Goal: Transaction & Acquisition: Obtain resource

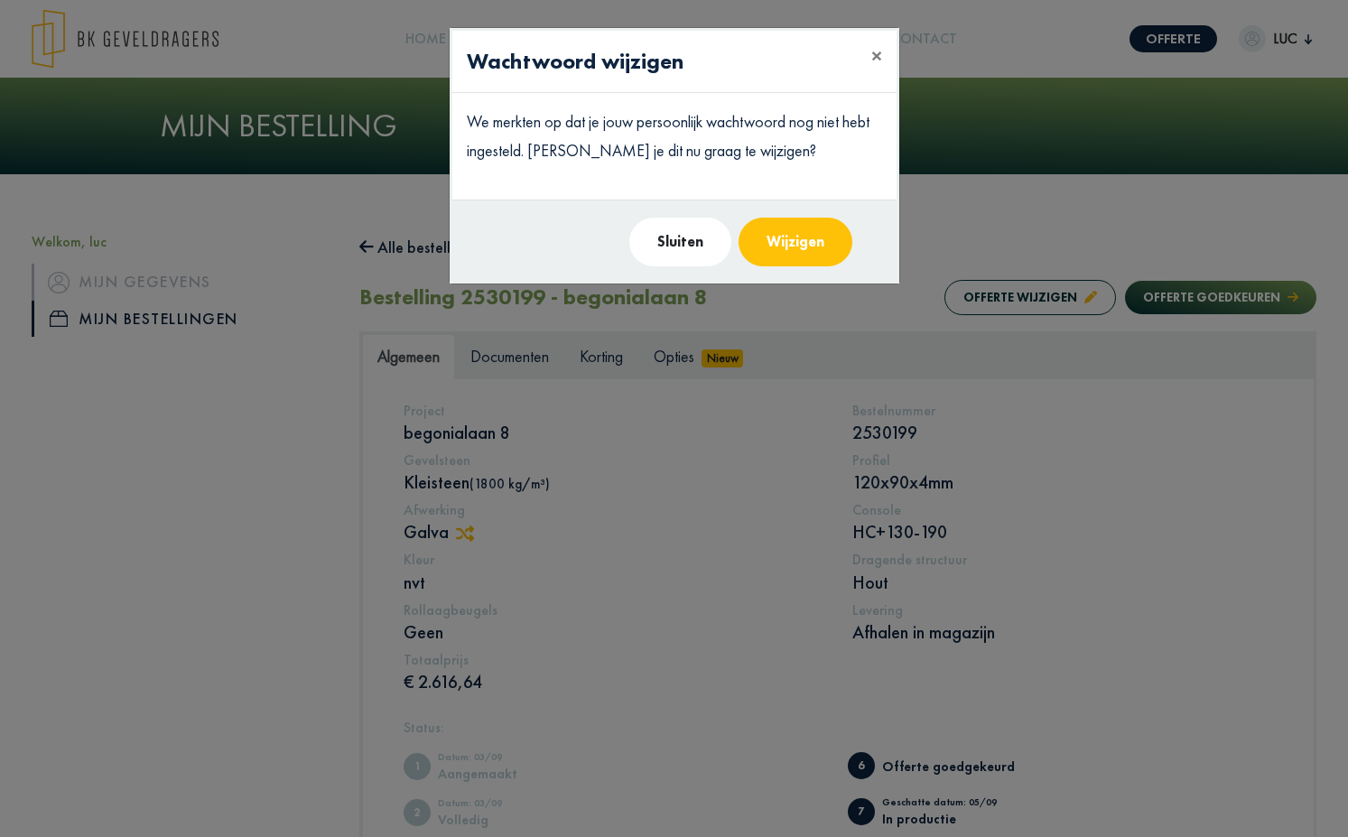
click at [702, 246] on button "Sluiten" at bounding box center [680, 242] width 102 height 49
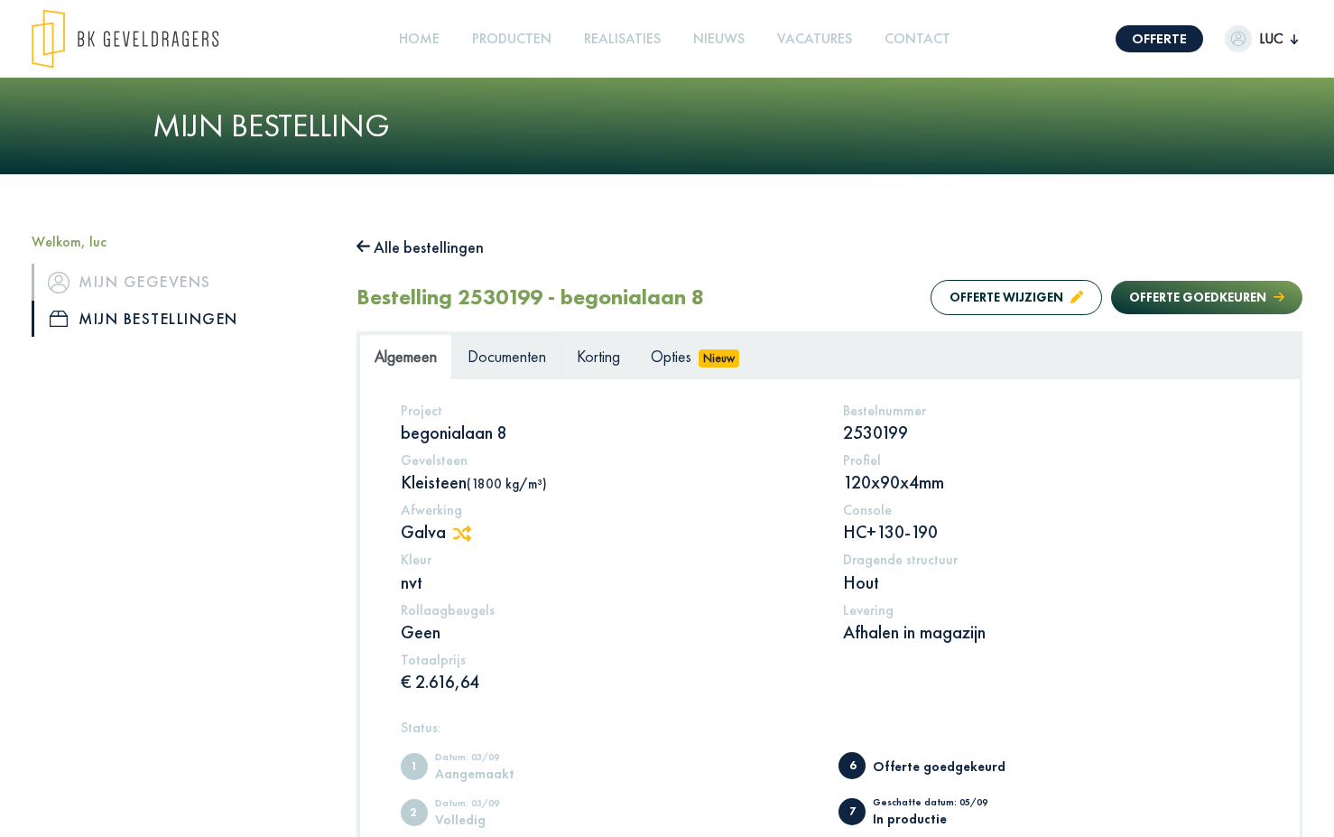
click at [522, 350] on span "Documenten" at bounding box center [507, 356] width 79 height 21
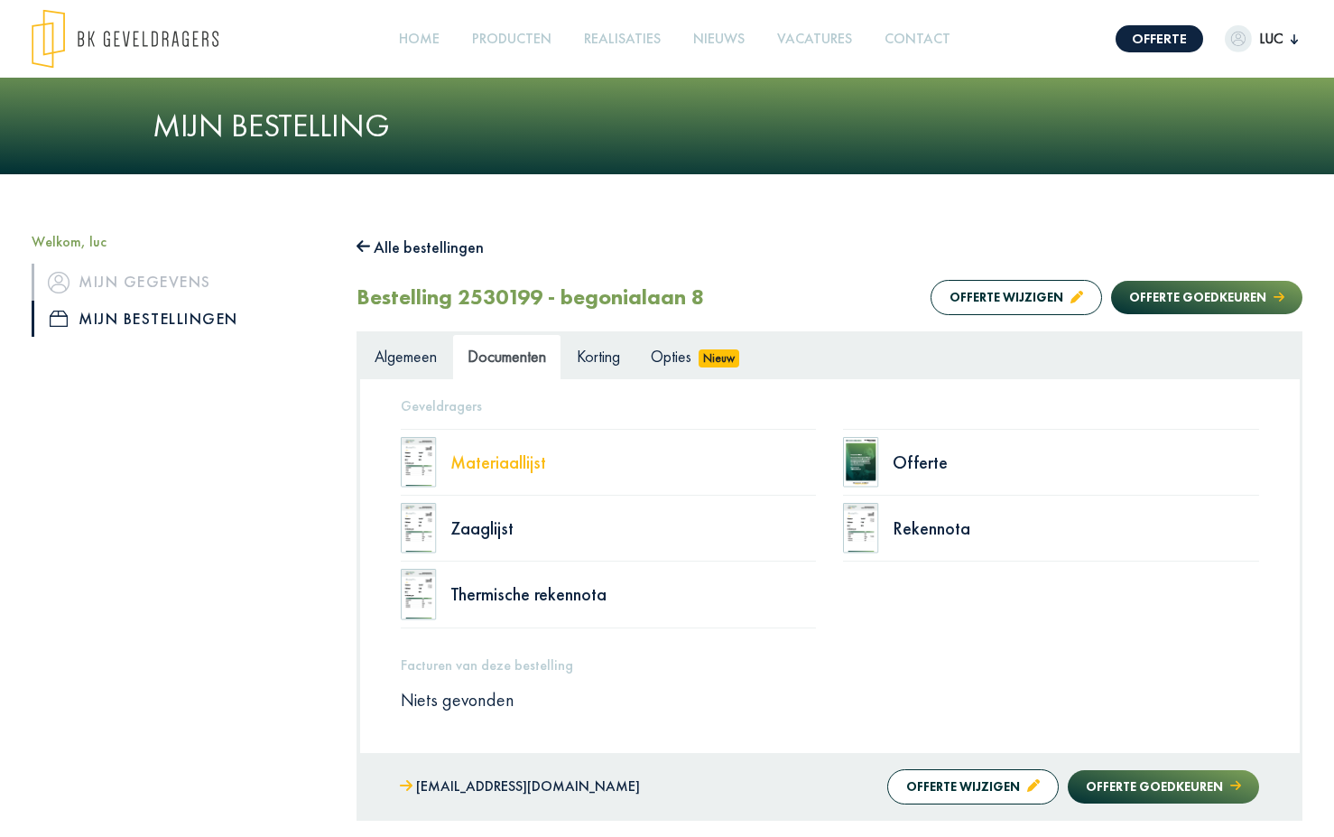
click at [513, 469] on div "Materiaallijst" at bounding box center [633, 462] width 366 height 18
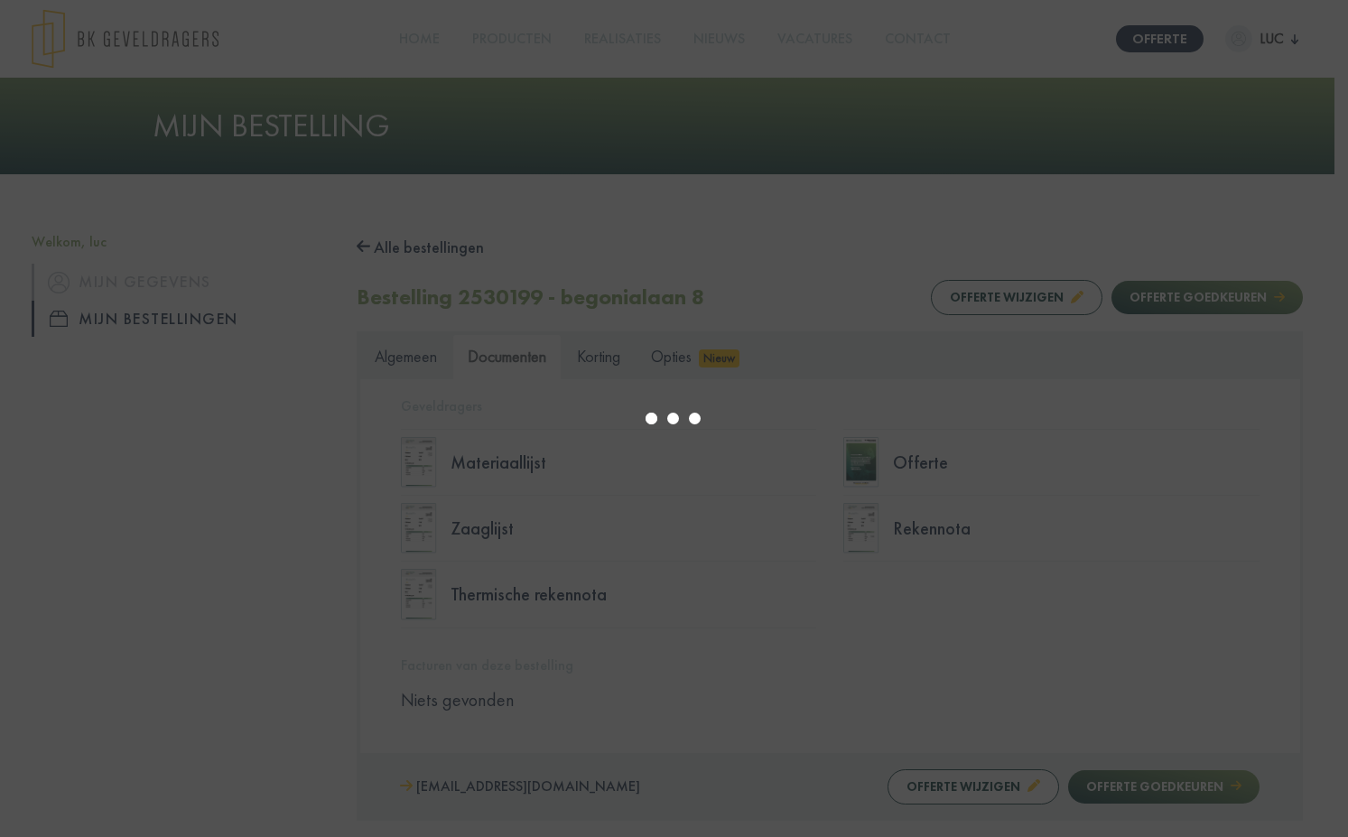
select select "******"
type input "*"
select select "****"
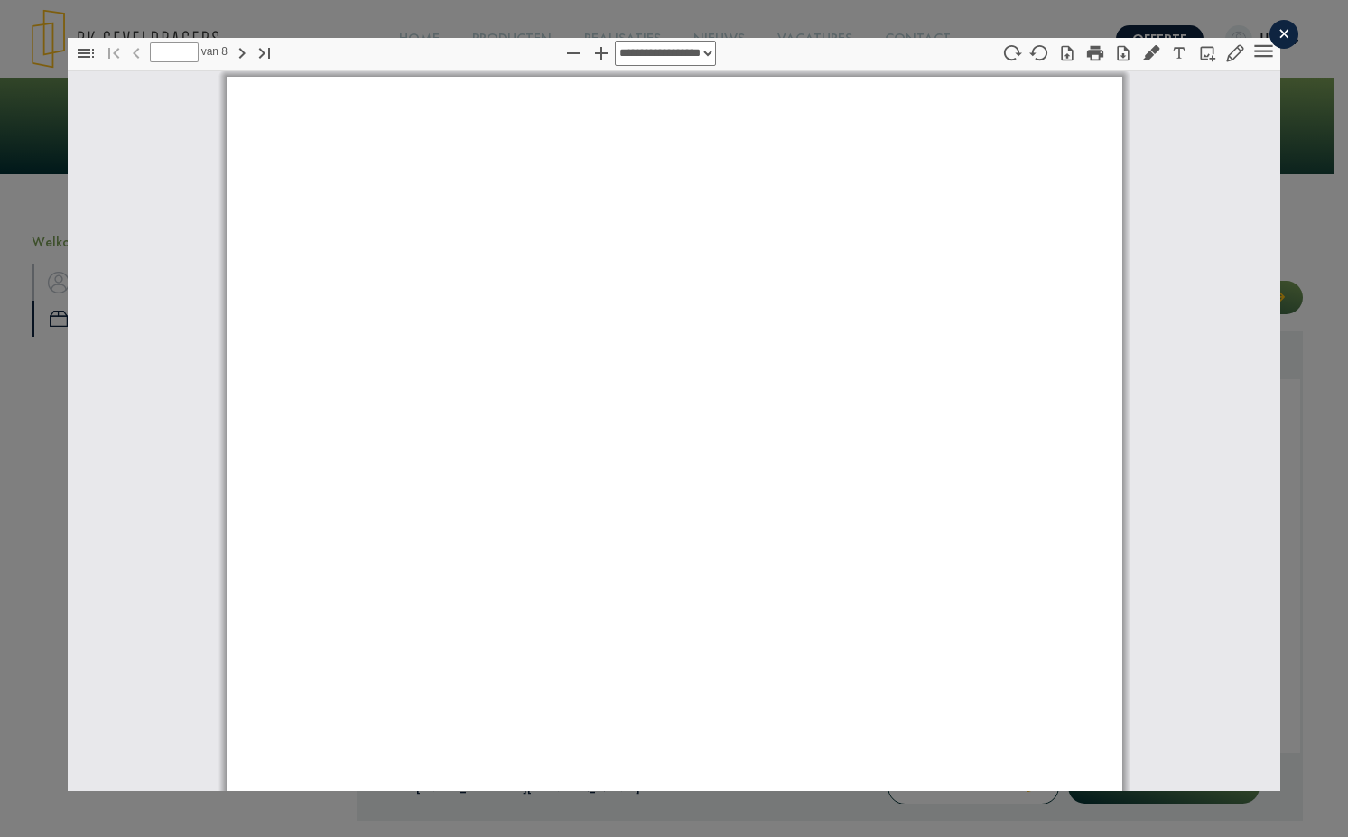
type input "*"
select select "****"
click at [264, 49] on icon "button" at bounding box center [265, 53] width 22 height 22
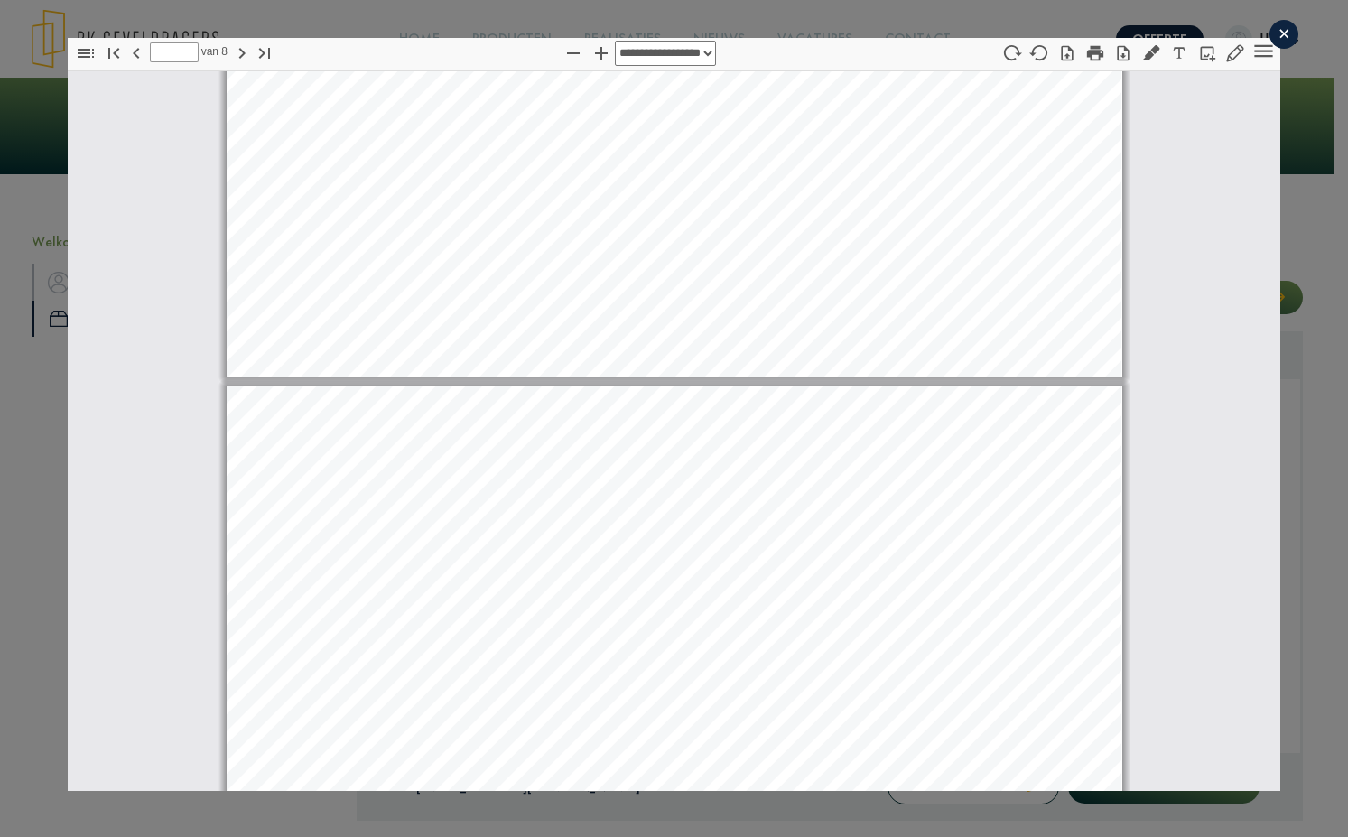
scroll to position [8412, 0]
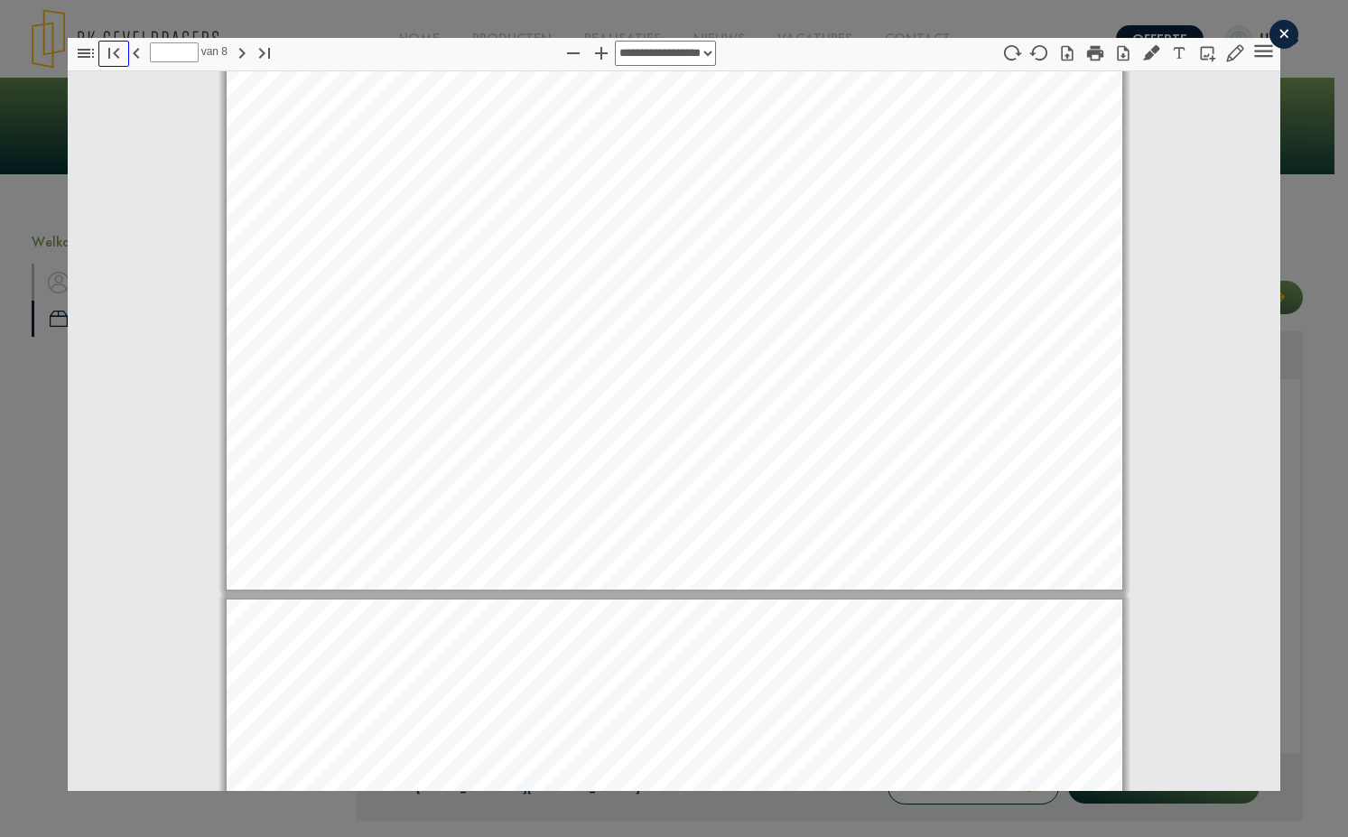
click at [115, 48] on icon "button" at bounding box center [114, 53] width 22 height 22
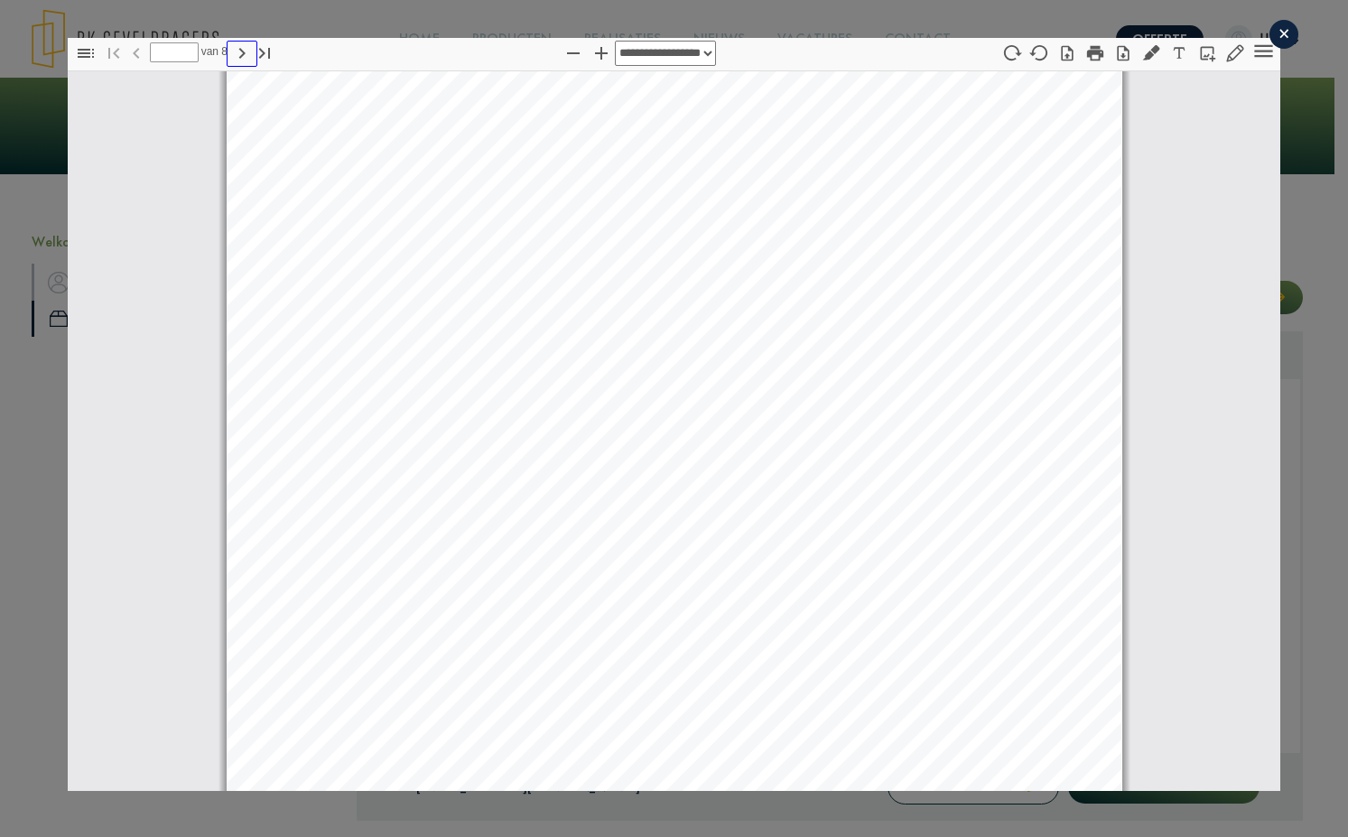
click at [238, 60] on icon "button" at bounding box center [242, 53] width 22 height 22
click at [238, 58] on icon "button" at bounding box center [242, 53] width 22 height 22
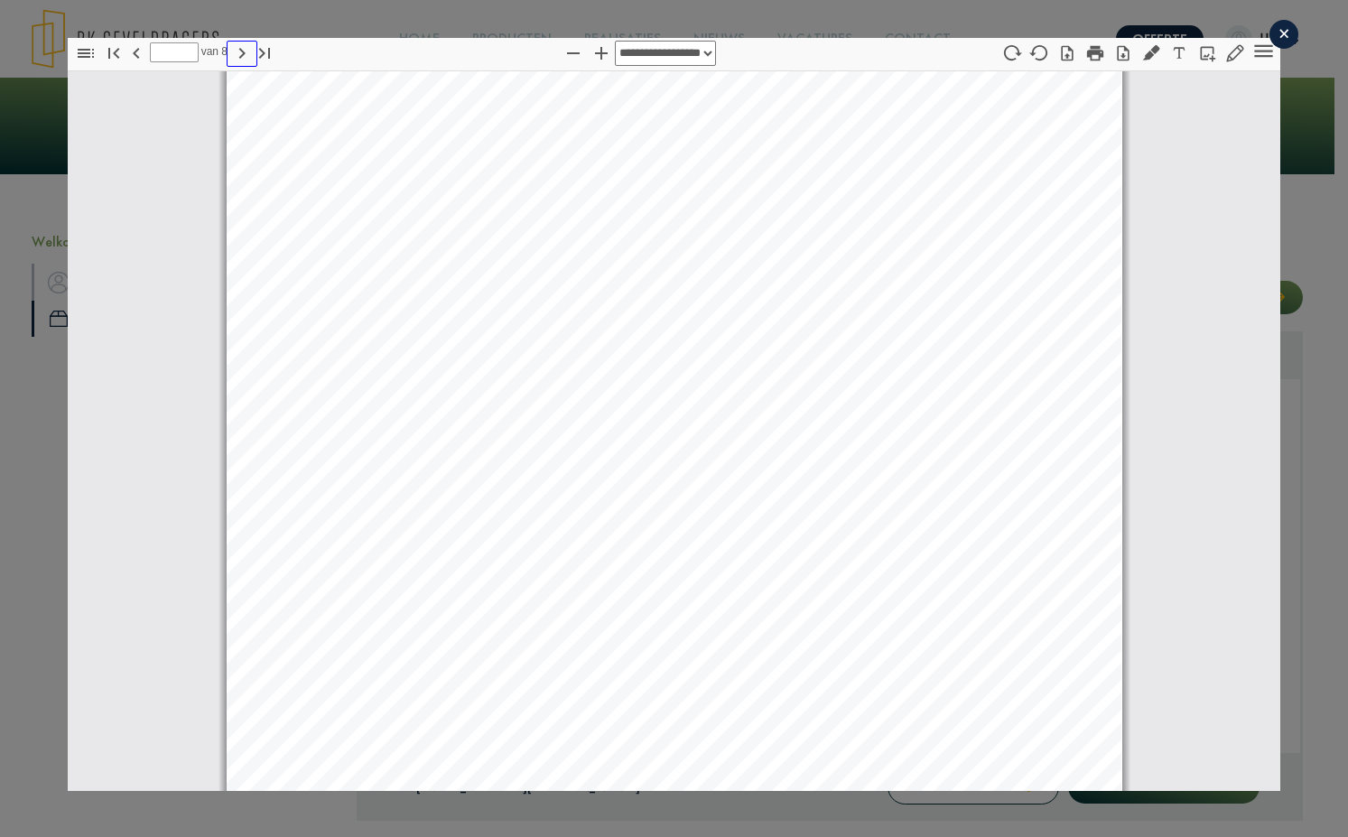
click at [238, 58] on icon "button" at bounding box center [242, 53] width 22 height 22
click at [261, 47] on icon "button" at bounding box center [265, 53] width 22 height 22
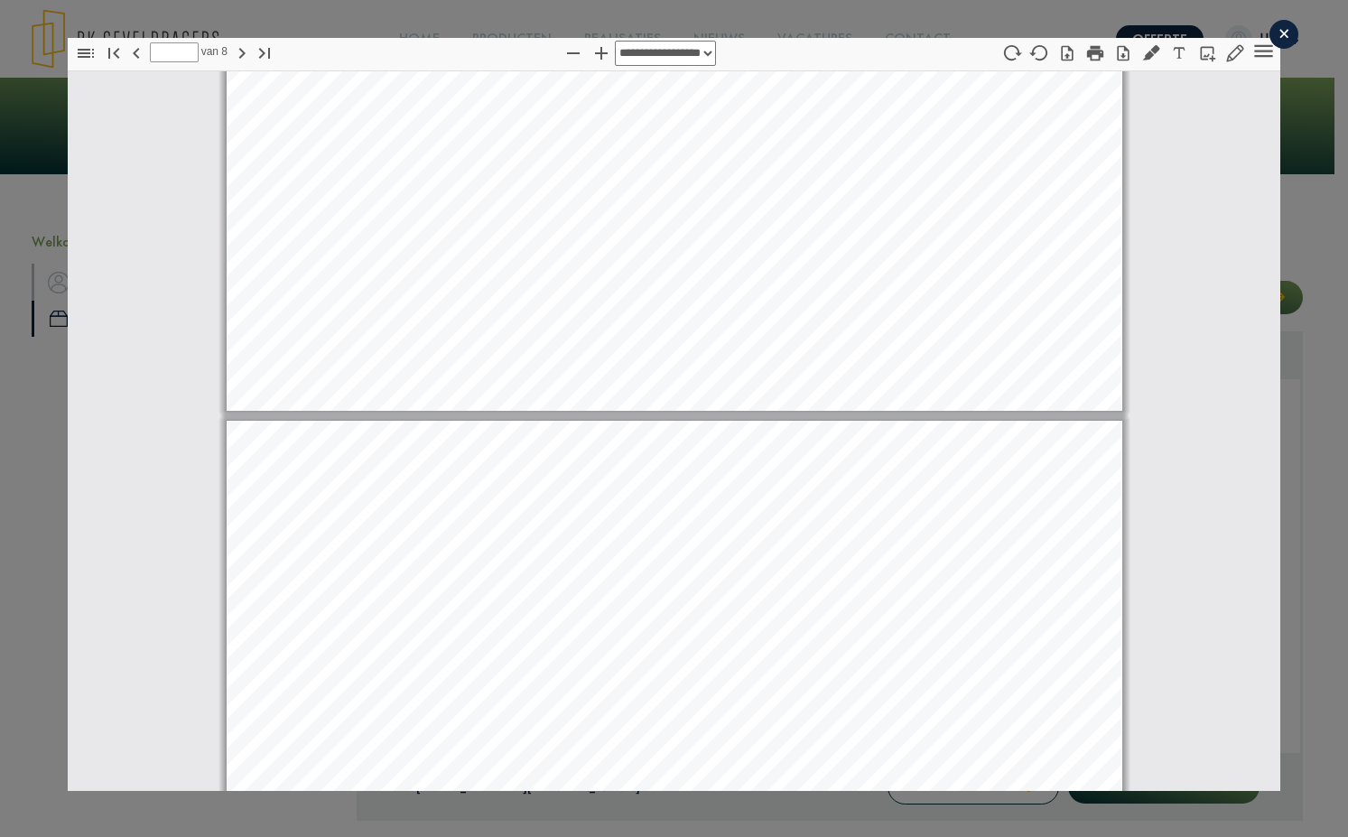
type input "*"
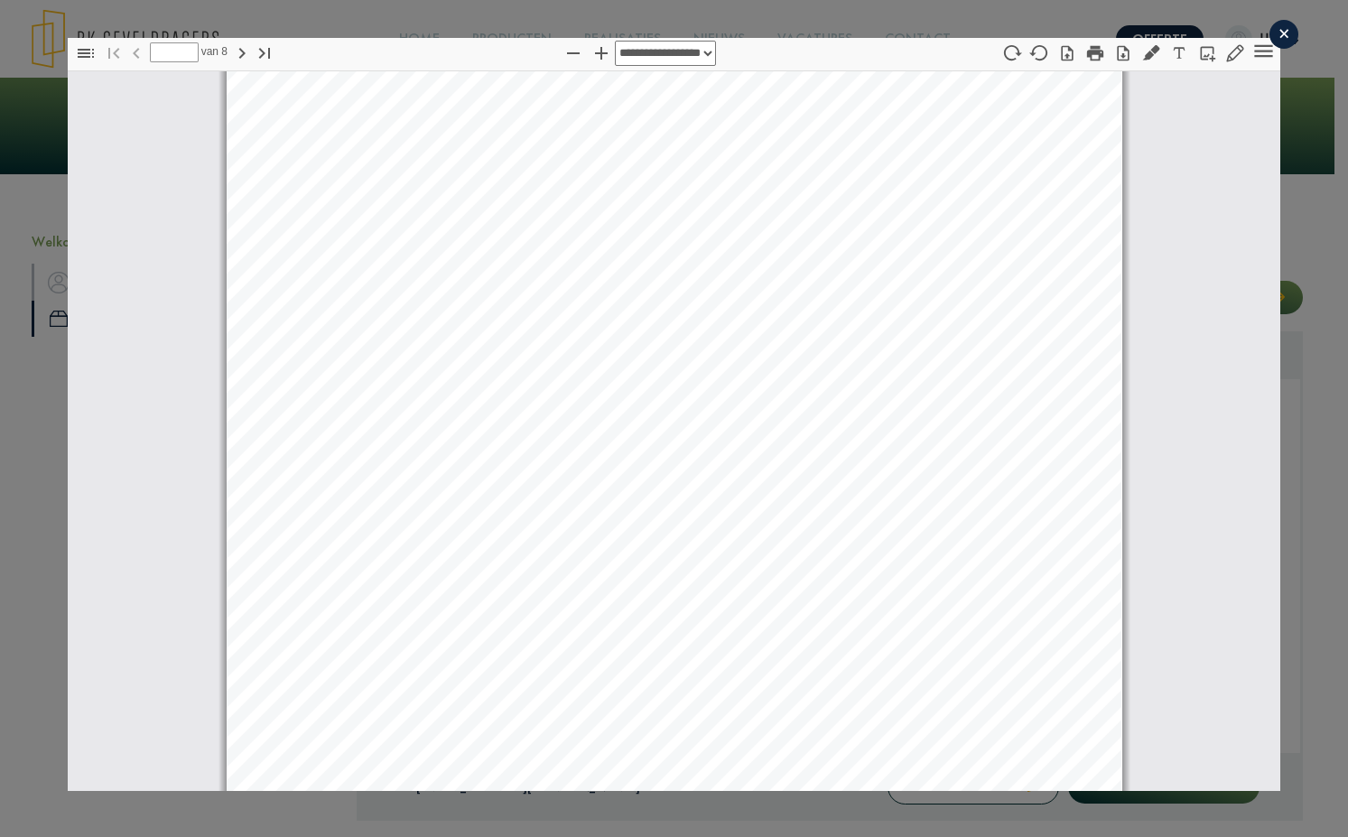
scroll to position [0, 0]
click at [1087, 52] on icon "button" at bounding box center [1095, 53] width 16 height 15
click at [1117, 50] on icon "button" at bounding box center [1123, 53] width 12 height 15
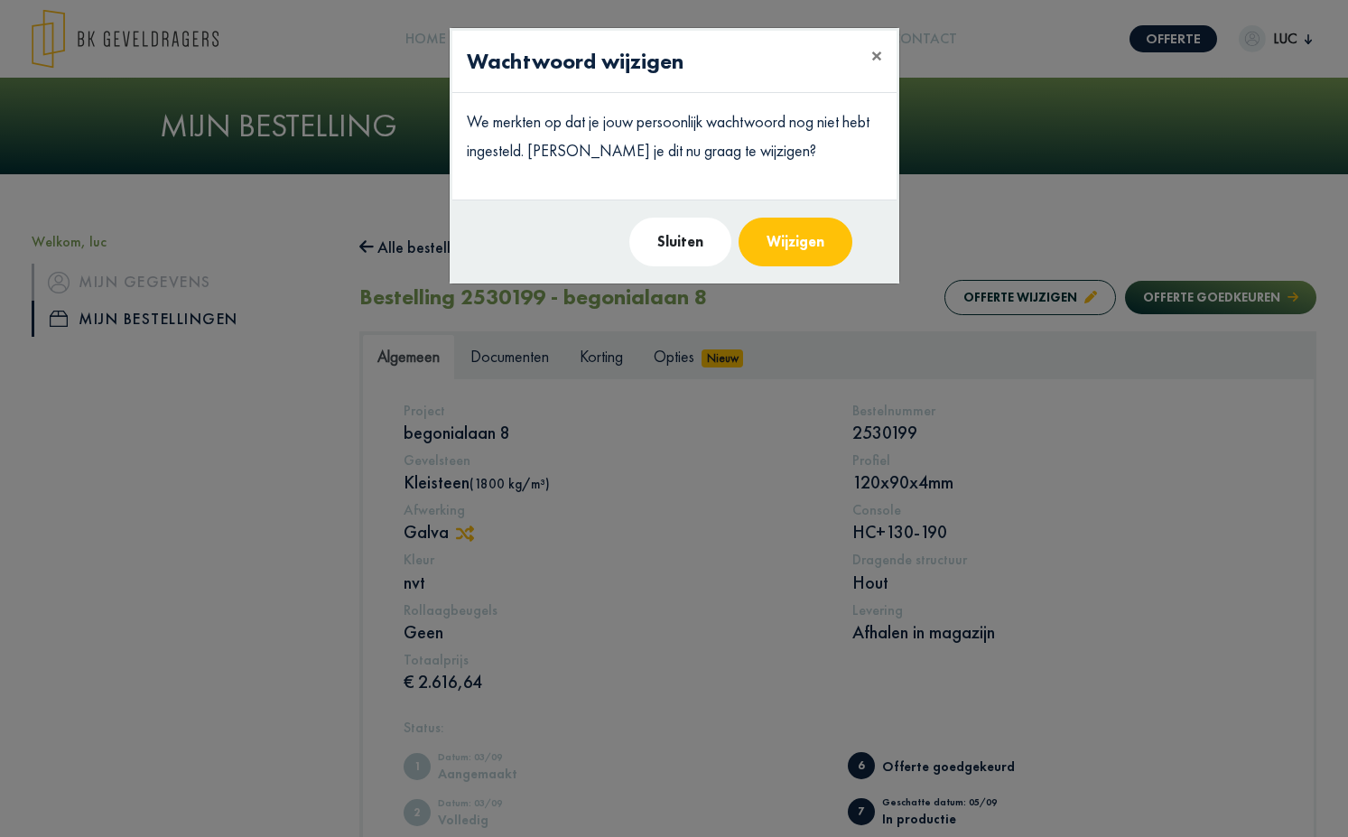
click at [697, 232] on button "Sluiten" at bounding box center [680, 242] width 102 height 49
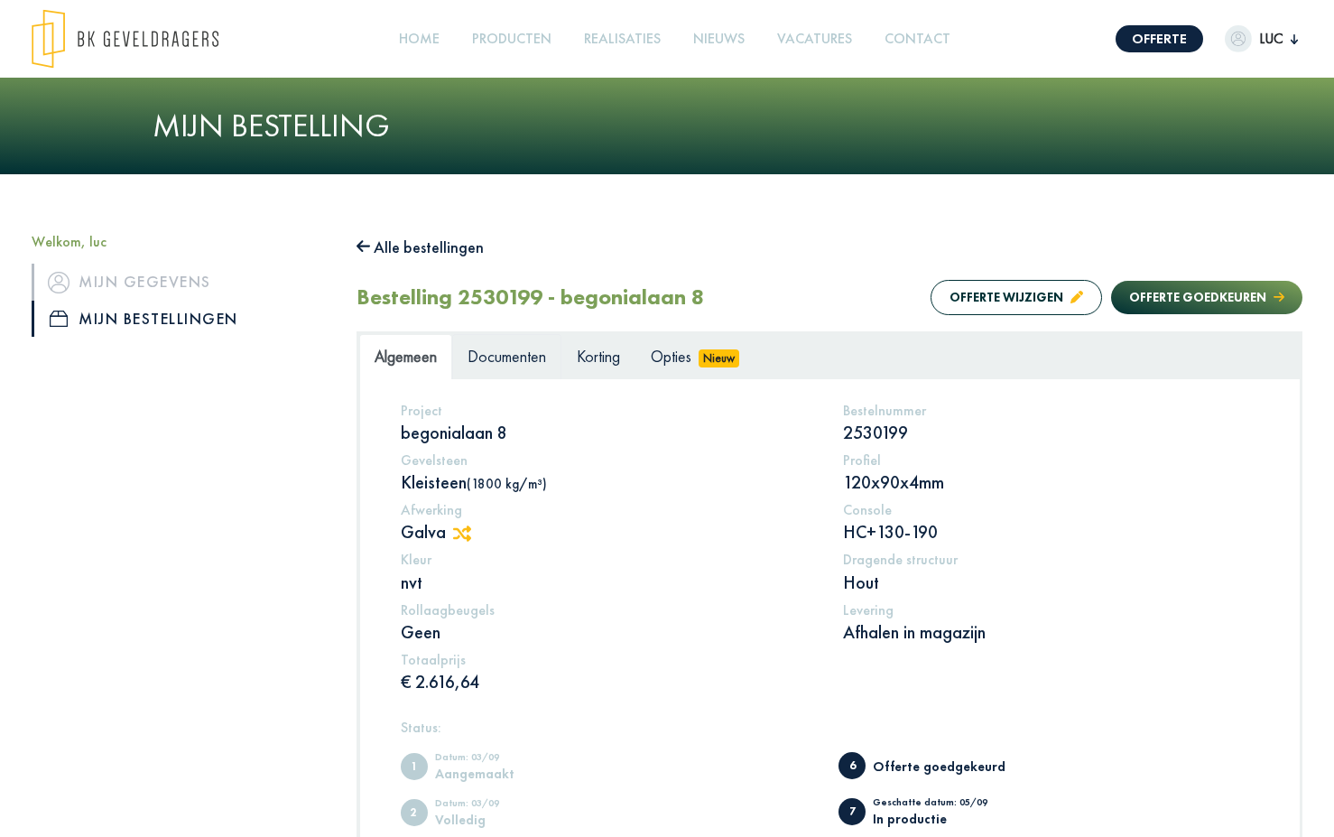
click at [499, 352] on span "Documenten" at bounding box center [507, 356] width 79 height 21
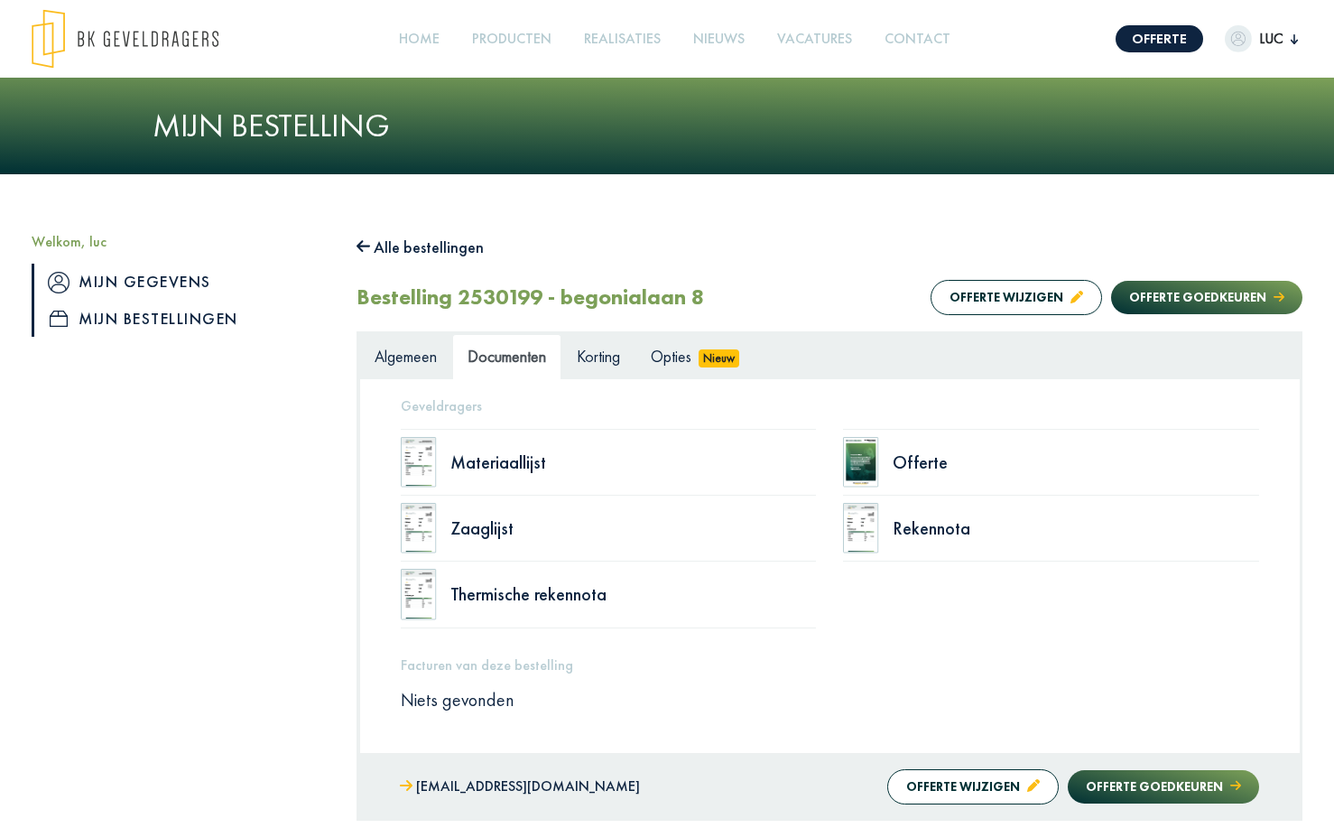
click at [132, 272] on link "Mijn gegevens" at bounding box center [181, 282] width 298 height 36
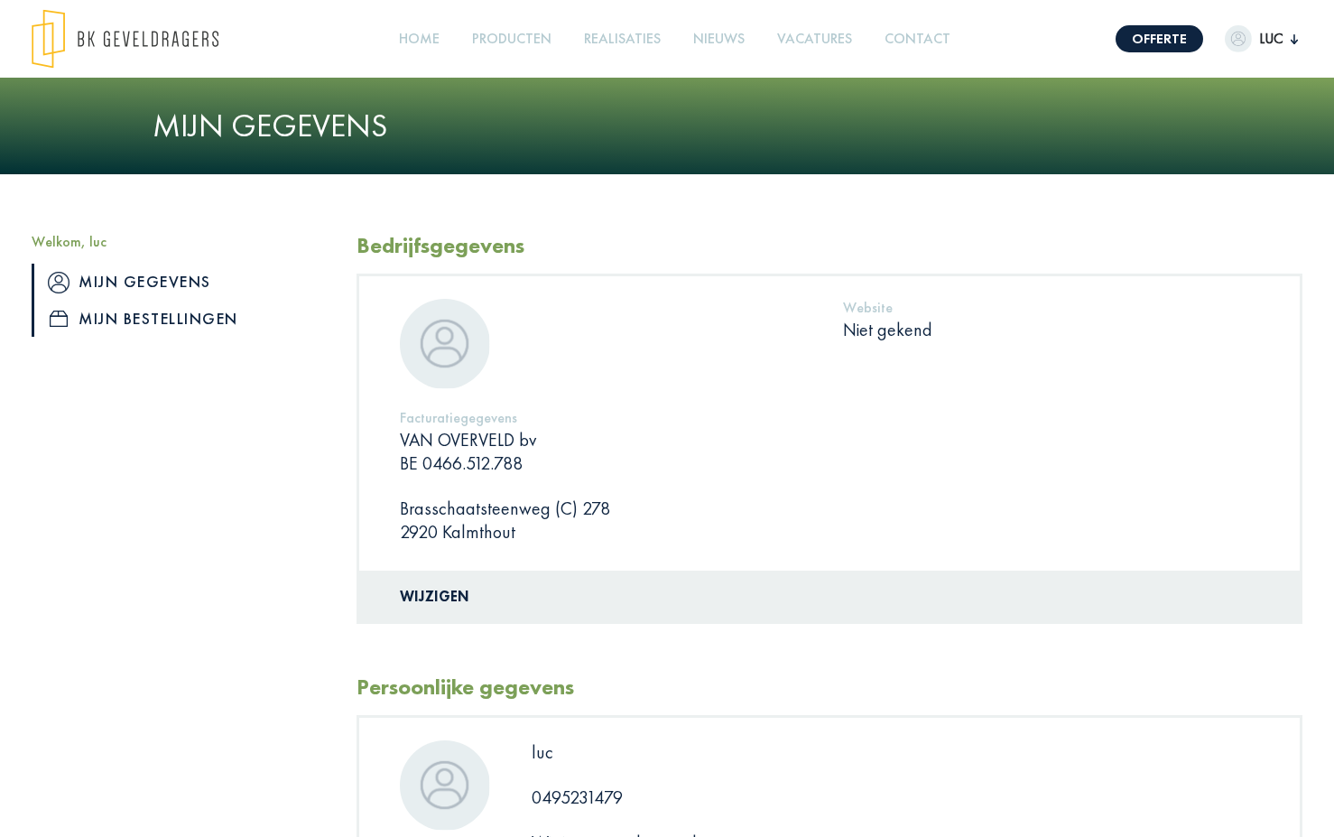
click at [189, 324] on link "Mijn bestellingen" at bounding box center [181, 319] width 298 height 36
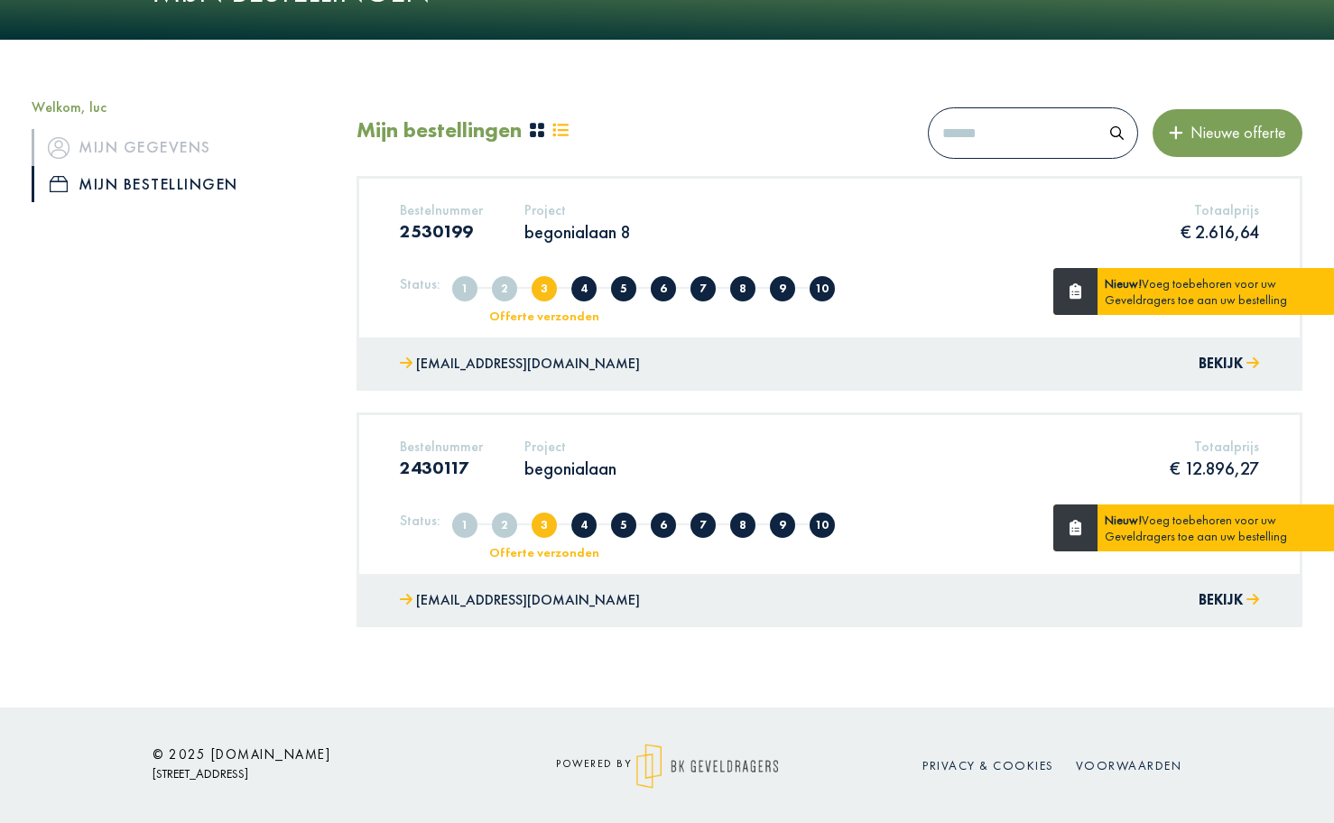
scroll to position [137, 0]
